Goal: Transaction & Acquisition: Purchase product/service

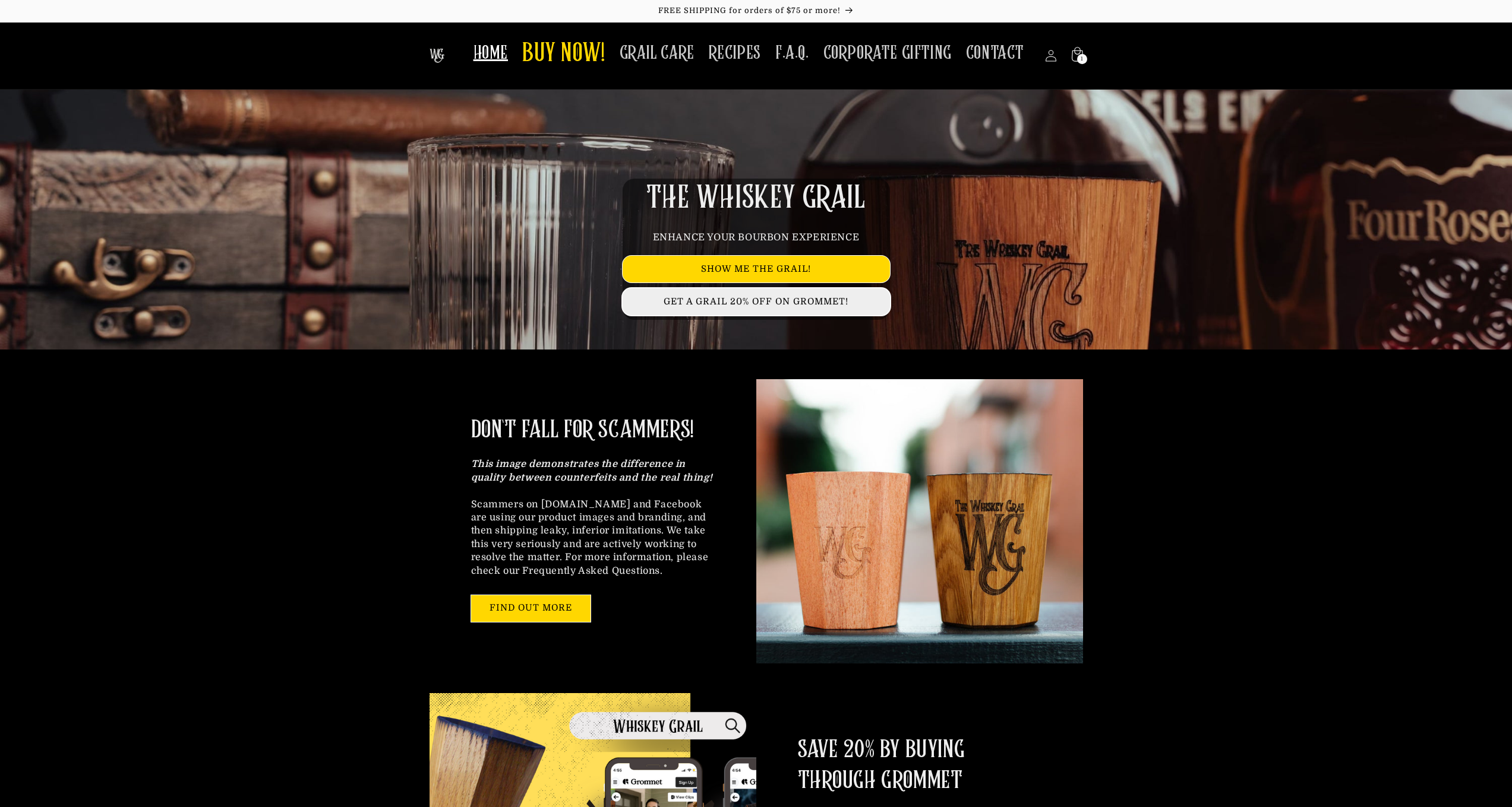
click at [761, 299] on link "GET A GRAIL 20% OFF ON GROMMET!" at bounding box center [756, 302] width 267 height 27
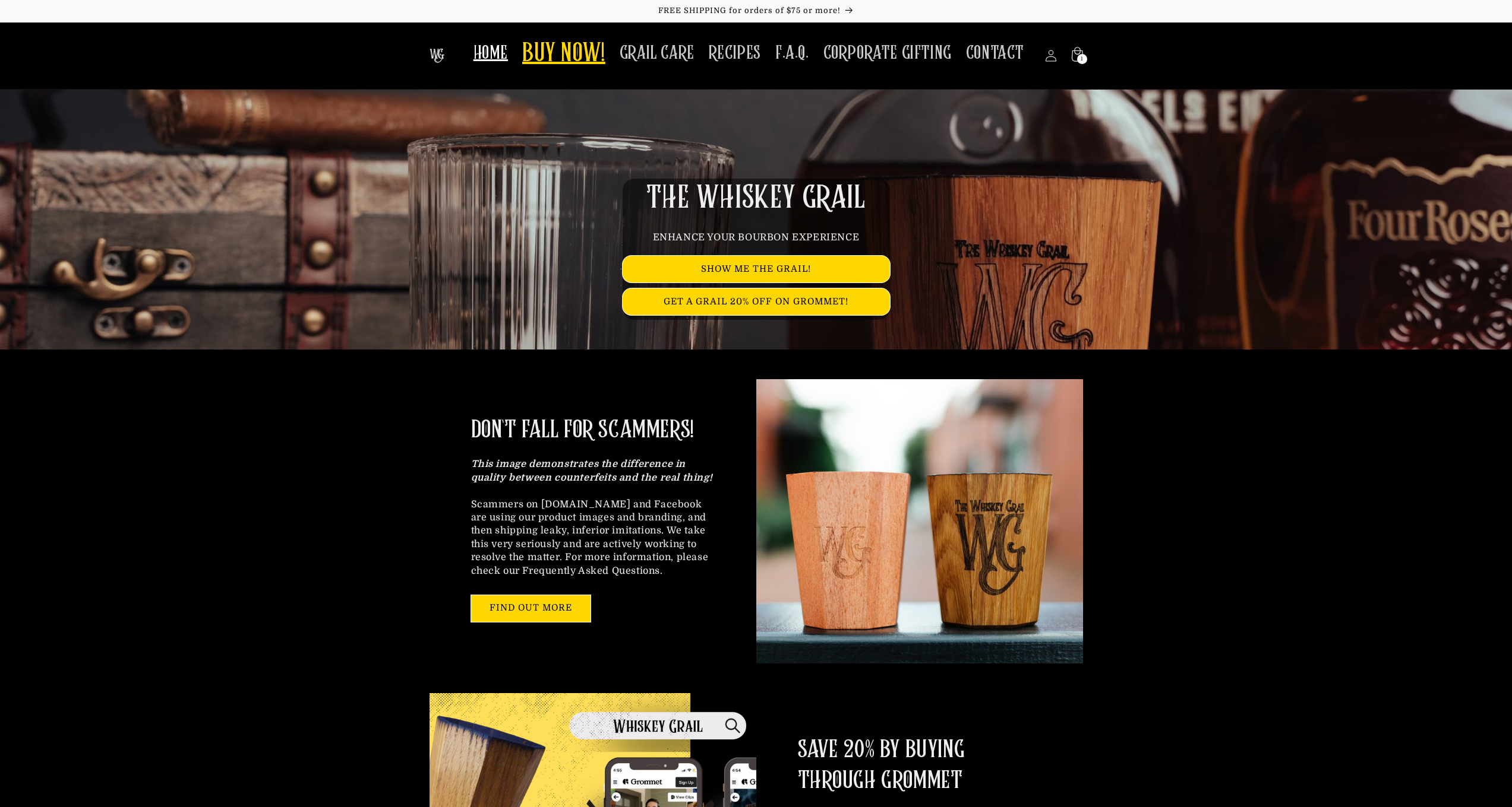
click at [563, 55] on span "BUY NOW!" at bounding box center [563, 54] width 83 height 33
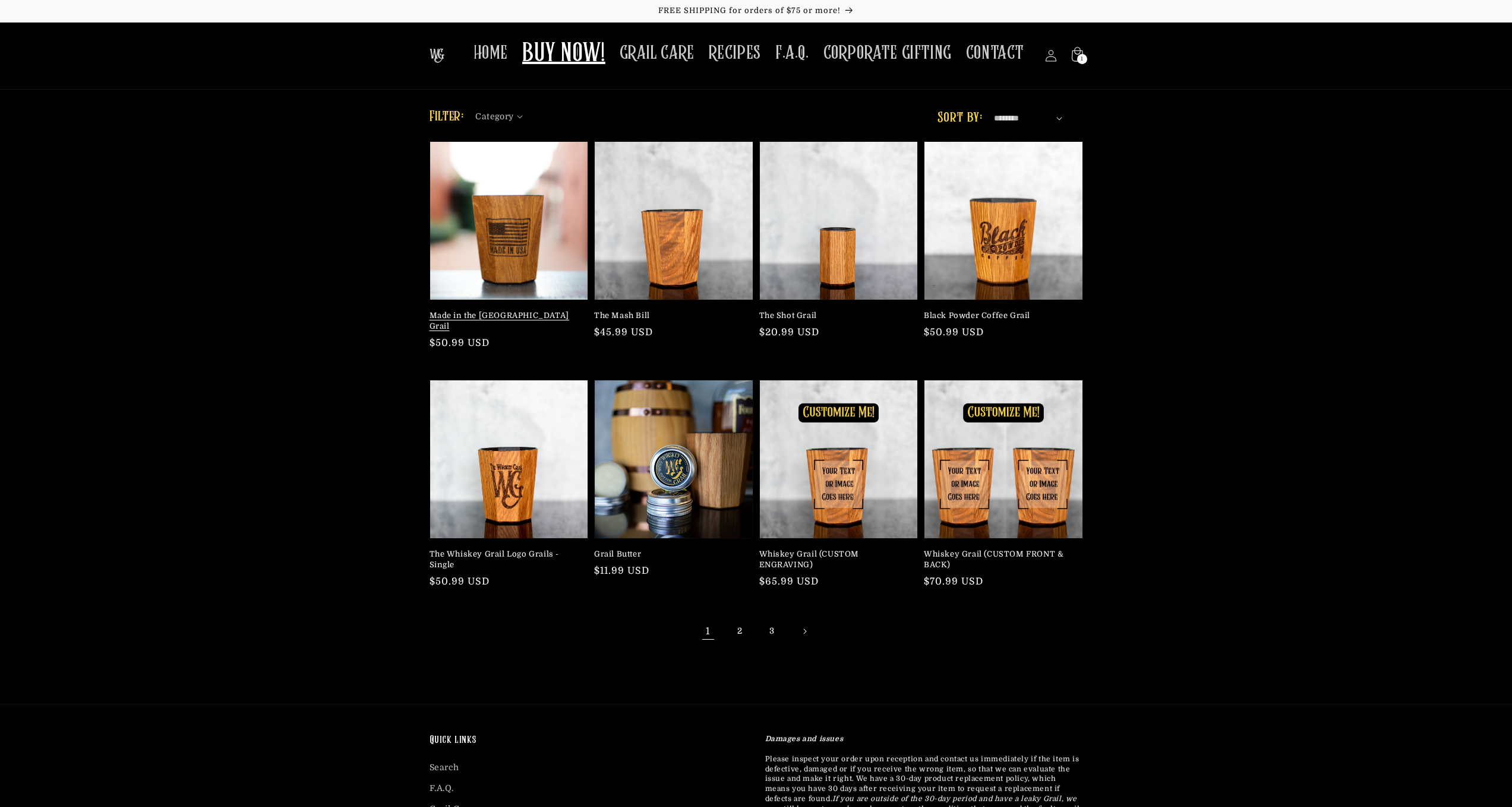
click at [496, 314] on link "Made in the USA Grail" at bounding box center [505, 320] width 152 height 21
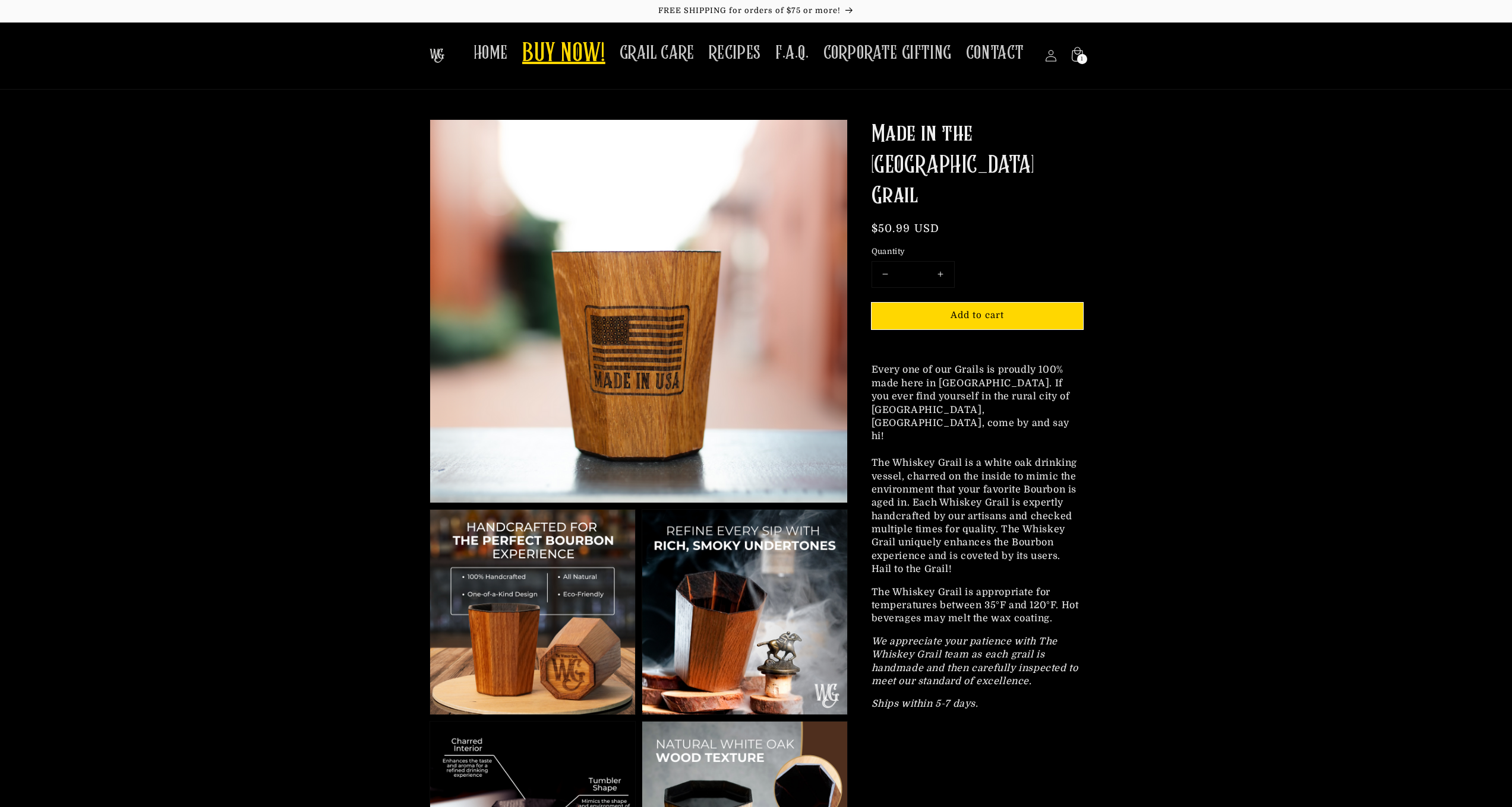
click at [577, 45] on span "BUY NOW!" at bounding box center [563, 54] width 83 height 33
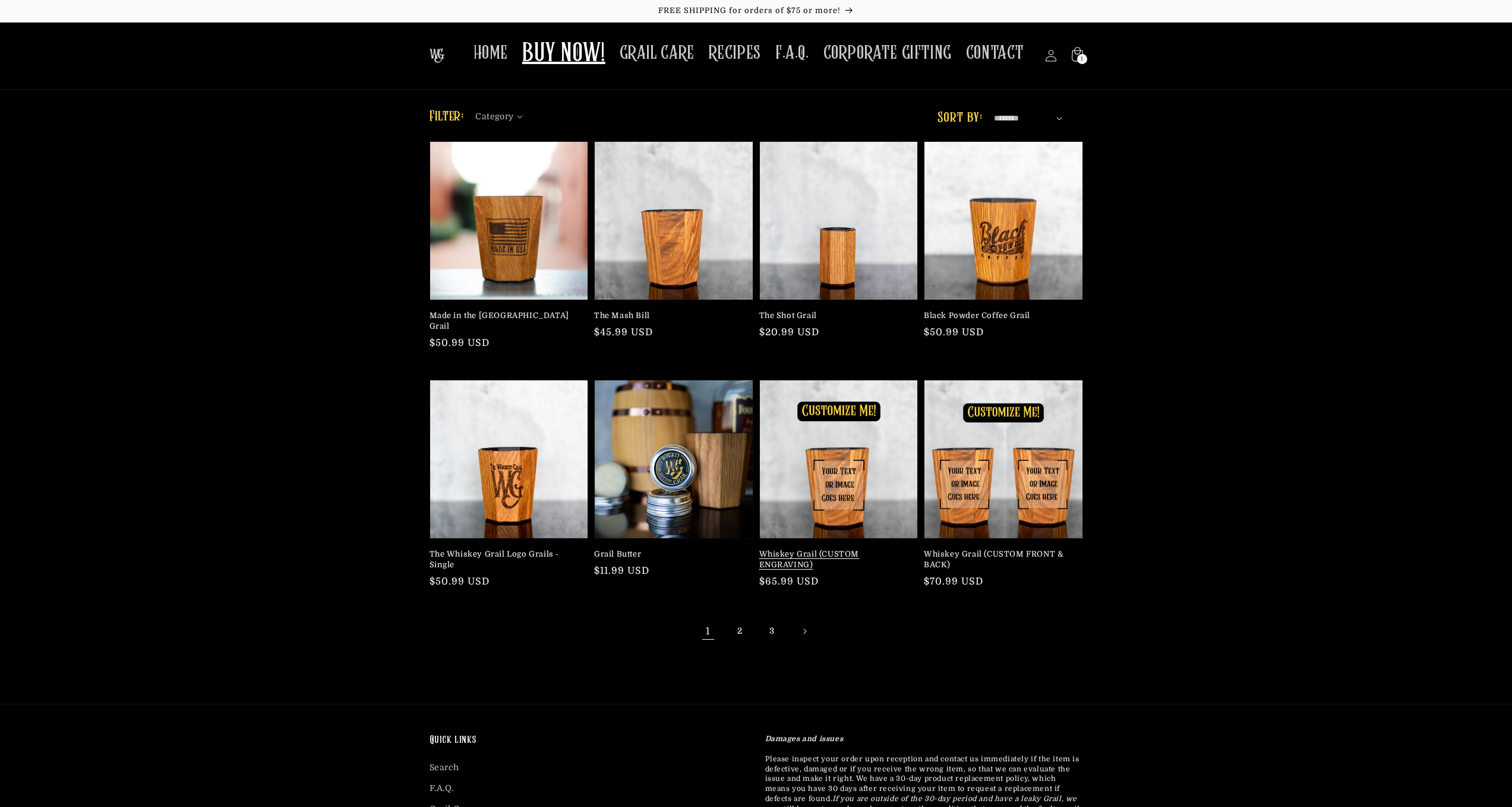
click at [799, 549] on link "Whiskey Grail (CUSTOM ENGRAVING)" at bounding box center [835, 559] width 152 height 21
click at [476, 55] on link "HOME" at bounding box center [490, 53] width 49 height 38
